Goal: Check status: Check status

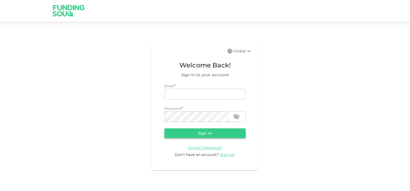
type input "[EMAIL_ADDRESS][DOMAIN_NAME]"
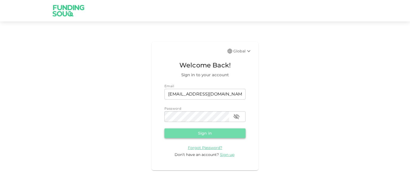
click at [199, 135] on button "Sign in" at bounding box center [205, 133] width 81 height 10
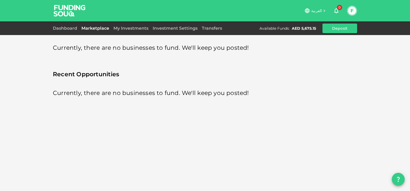
click at [70, 31] on div "Dashboard" at bounding box center [66, 28] width 26 height 6
click at [67, 29] on link "Dashboard" at bounding box center [66, 28] width 26 height 5
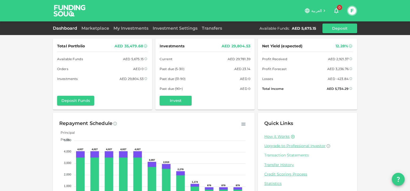
click at [273, 156] on link "Transaction Statements" at bounding box center [308, 155] width 87 height 5
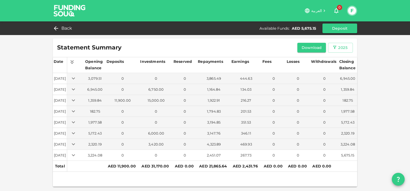
click at [77, 155] on icon "Expand" at bounding box center [73, 155] width 6 height 6
